Goal: Use online tool/utility: Utilize a website feature to perform a specific function

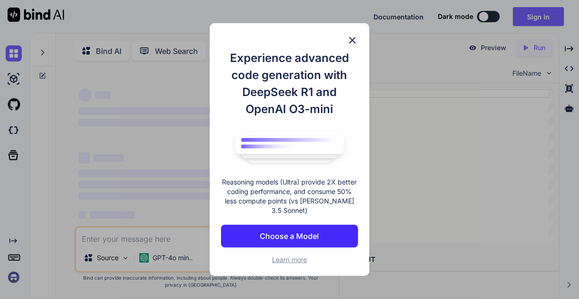
click at [349, 46] on img at bounding box center [352, 39] width 11 height 11
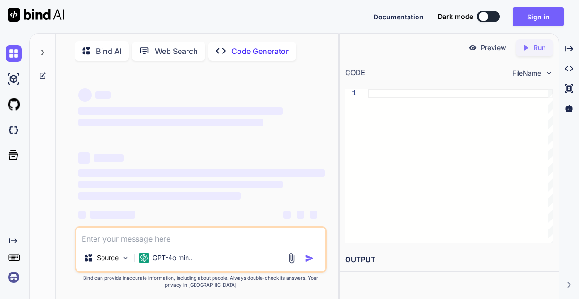
click at [28, 13] on img at bounding box center [36, 15] width 57 height 14
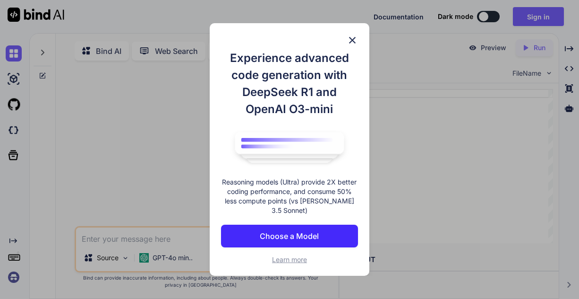
type textarea "x"
